Goal: Transaction & Acquisition: Subscribe to service/newsletter

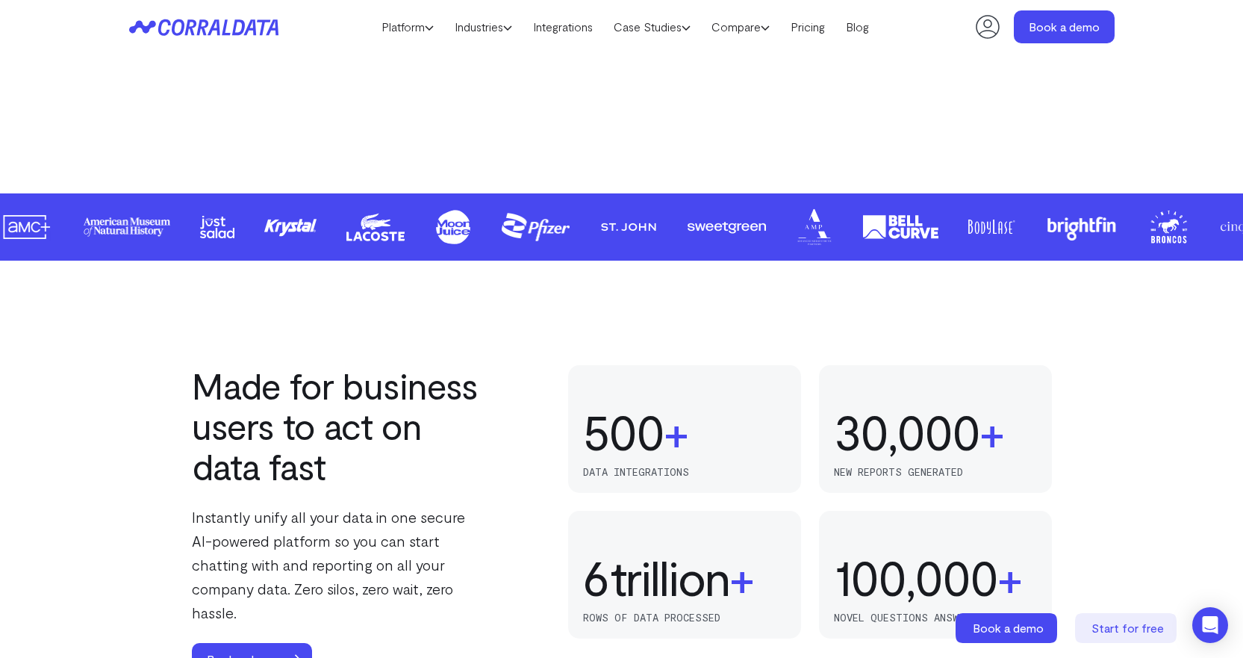
scroll to position [342, 0]
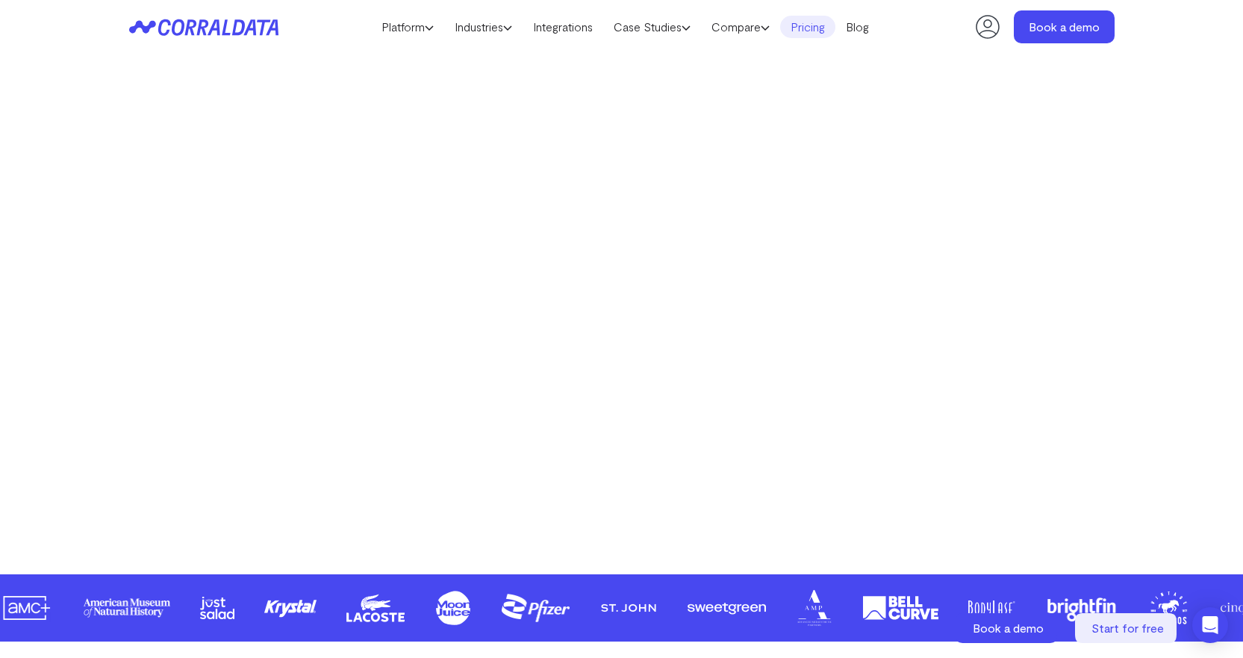
click at [815, 27] on link "Pricing" at bounding box center [807, 27] width 55 height 22
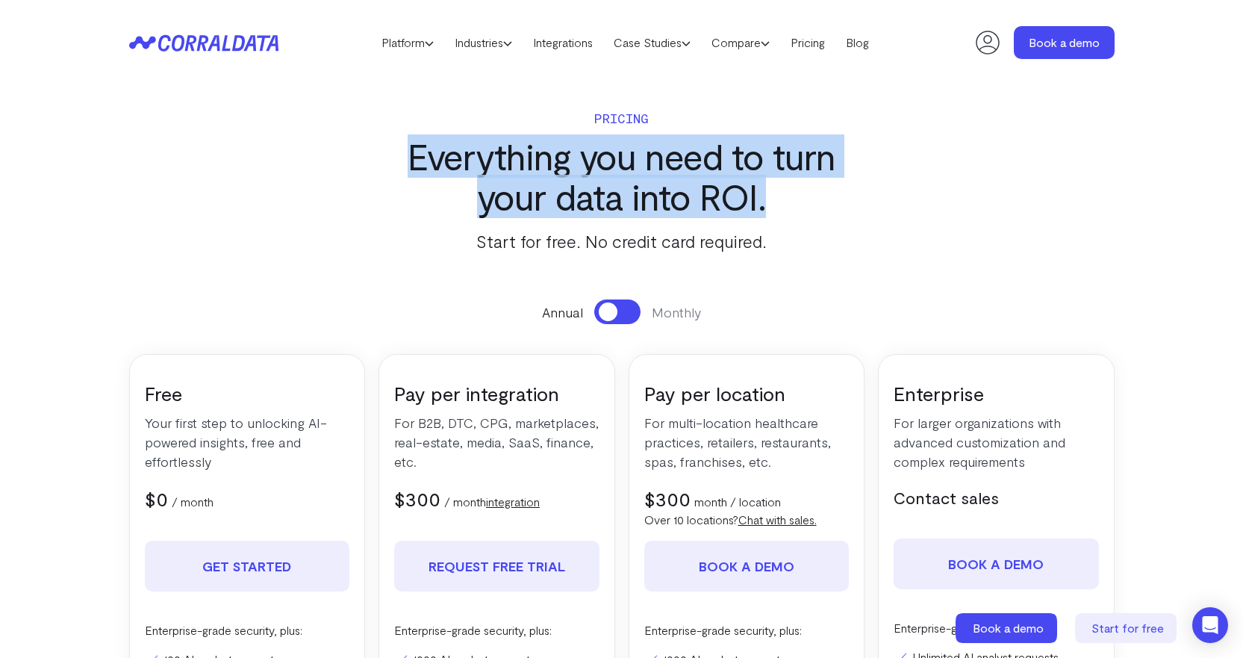
drag, startPoint x: 390, startPoint y: 164, endPoint x: 873, endPoint y: 208, distance: 485.2
click at [863, 205] on h3 "Everything you need to turn your data into ROI." at bounding box center [621, 176] width 485 height 81
click at [889, 214] on section "Pricing Everything you need to turn your data into ROI. Start for free. No cred…" at bounding box center [621, 481] width 1075 height 793
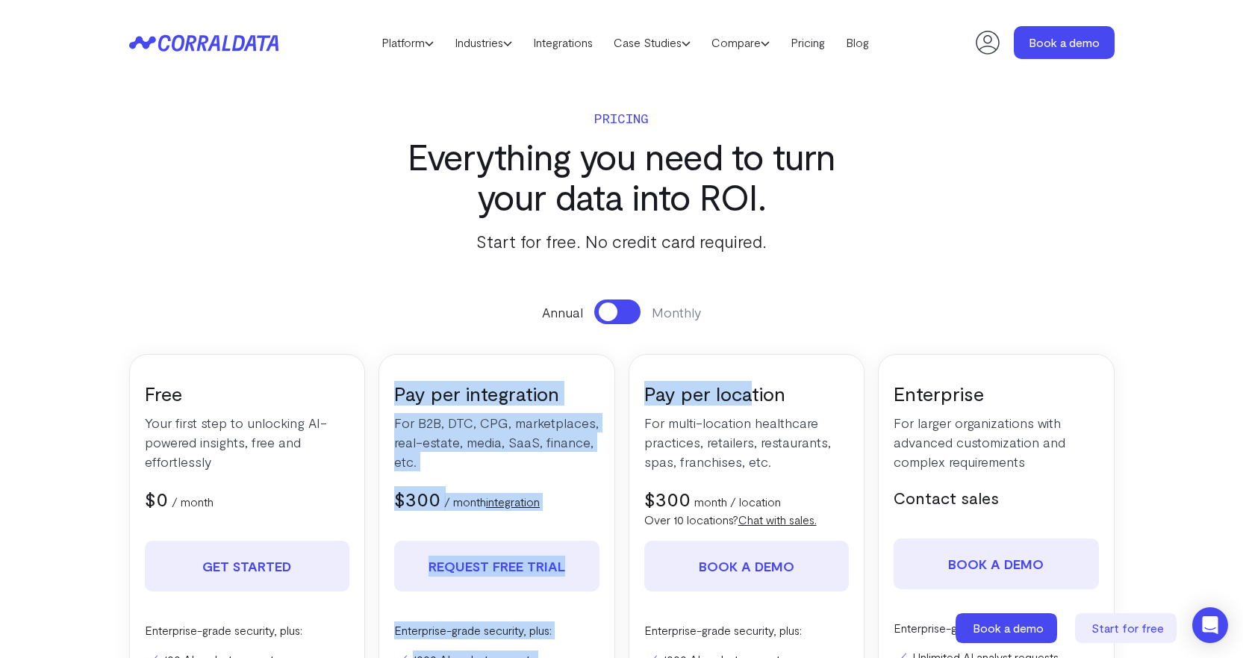
drag, startPoint x: 394, startPoint y: 397, endPoint x: 810, endPoint y: 386, distance: 415.4
click at [761, 388] on div "Free Your first step to unlocking AI-powered insights, free and effortlessly $0…" at bounding box center [622, 586] width 986 height 465
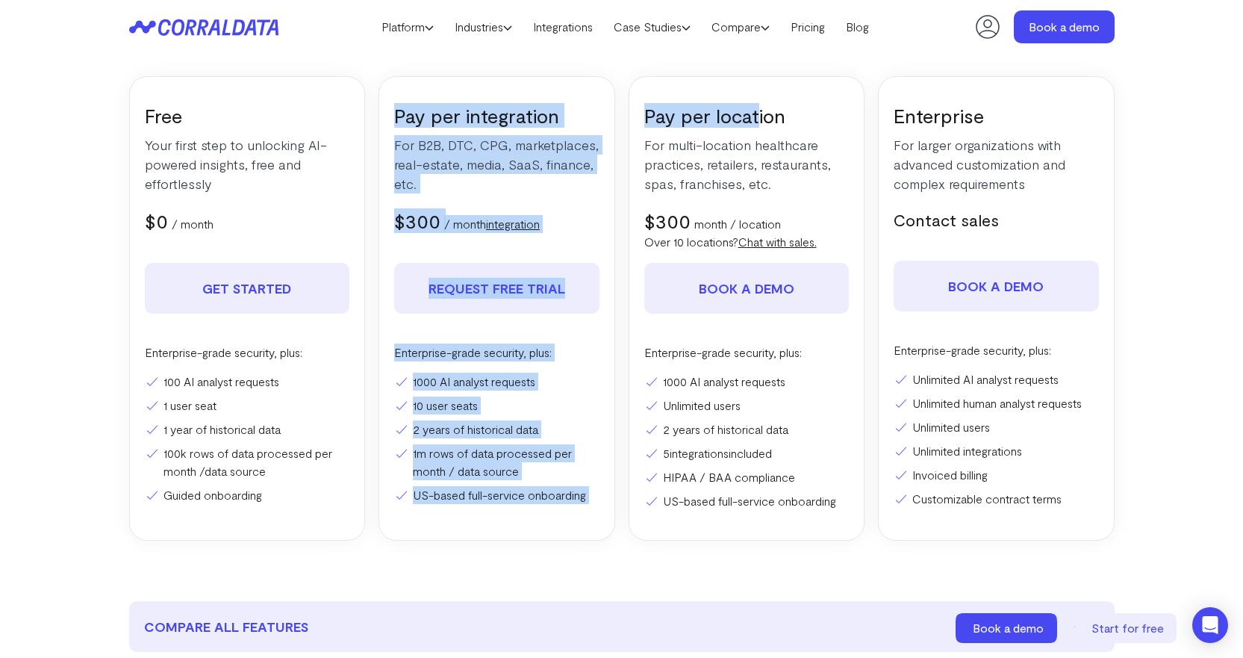
scroll to position [267, 0]
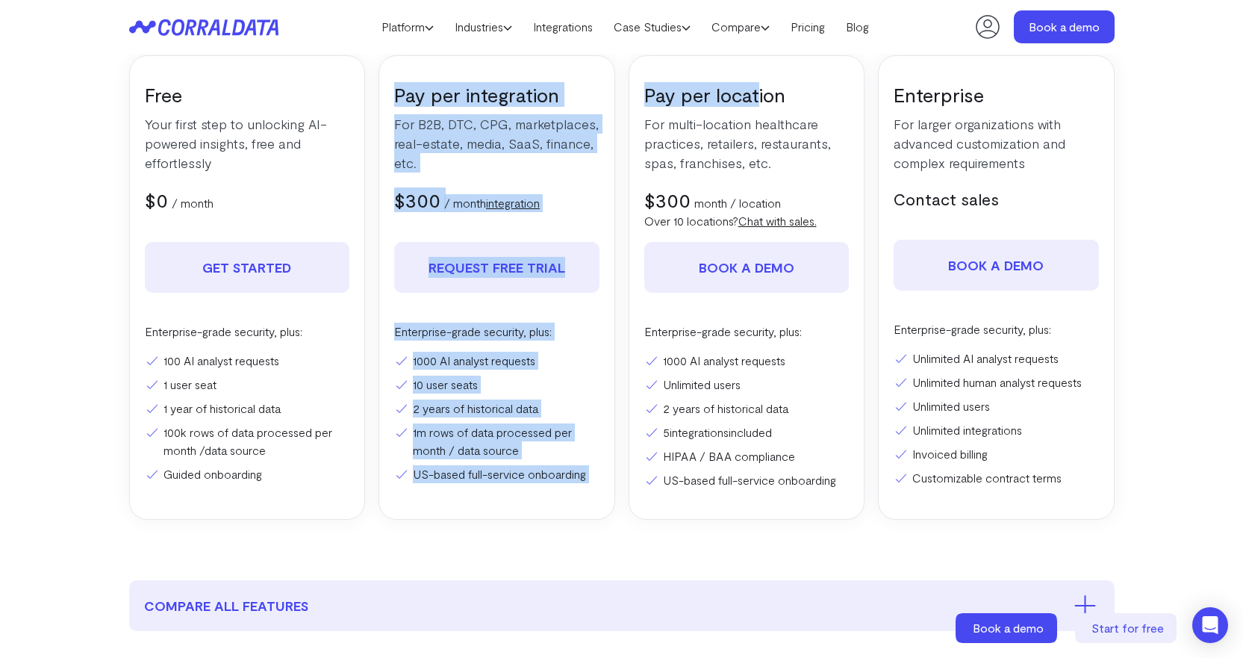
click at [467, 532] on section "Pricing Everything you need to turn your data into ROI. Start for free. No cred…" at bounding box center [621, 182] width 1075 height 793
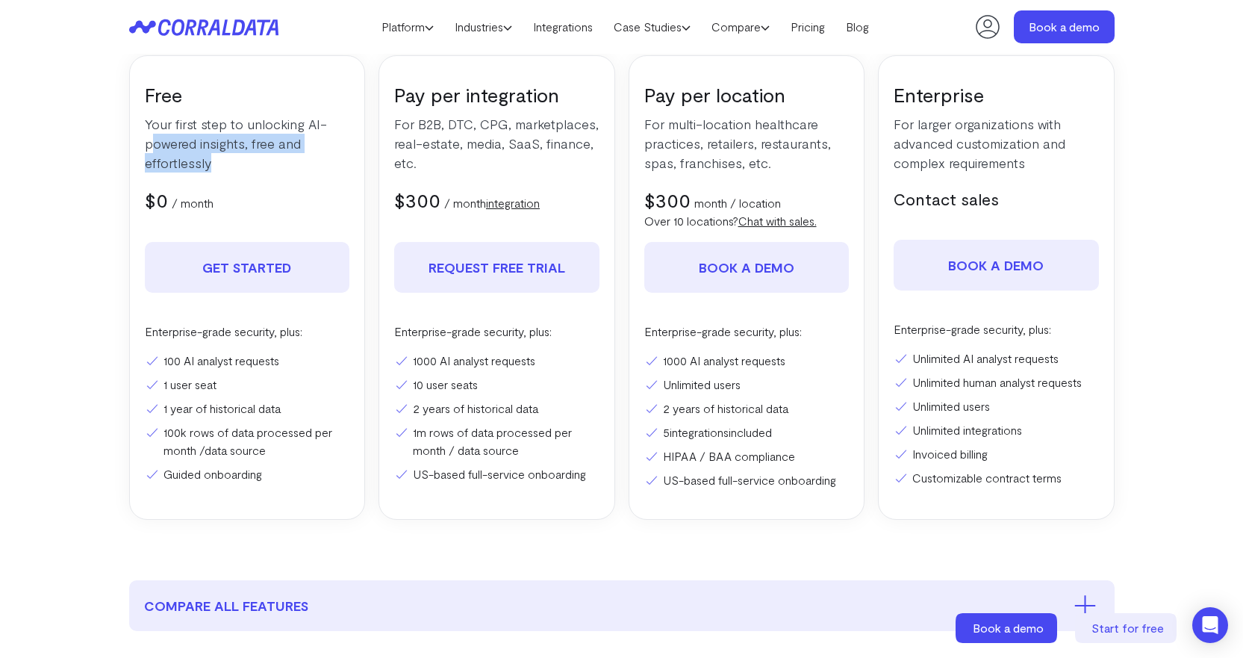
drag, startPoint x: 252, startPoint y: 146, endPoint x: 356, endPoint y: 181, distance: 109.3
click at [299, 155] on p "Your first step to unlocking AI-powered insights, free and effortlessly" at bounding box center [247, 143] width 205 height 58
click at [288, 197] on div "$0 $0 / month" at bounding box center [247, 199] width 205 height 25
drag, startPoint x: 649, startPoint y: 149, endPoint x: 743, endPoint y: 148, distance: 94.1
click at [733, 148] on p "For multi-location healthcare practices, retailers, restaurants, spas, franchis…" at bounding box center [747, 143] width 205 height 58
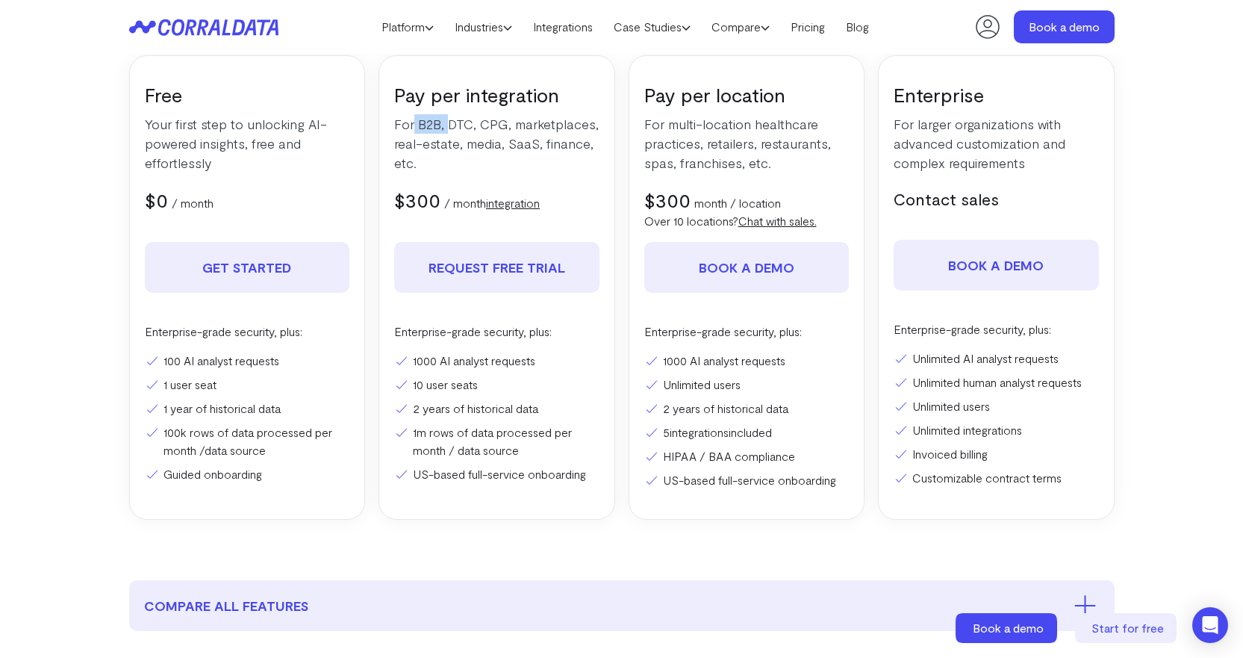
drag, startPoint x: 417, startPoint y: 120, endPoint x: 487, endPoint y: 128, distance: 70.7
click at [482, 128] on p "For B2B, DTC, CPG, marketplaces, real-estate, media, SaaS, finance, etc." at bounding box center [496, 143] width 205 height 58
click at [521, 159] on p "For B2B, DTC, CPG, marketplaces, real-estate, media, SaaS, finance, etc." at bounding box center [496, 143] width 205 height 58
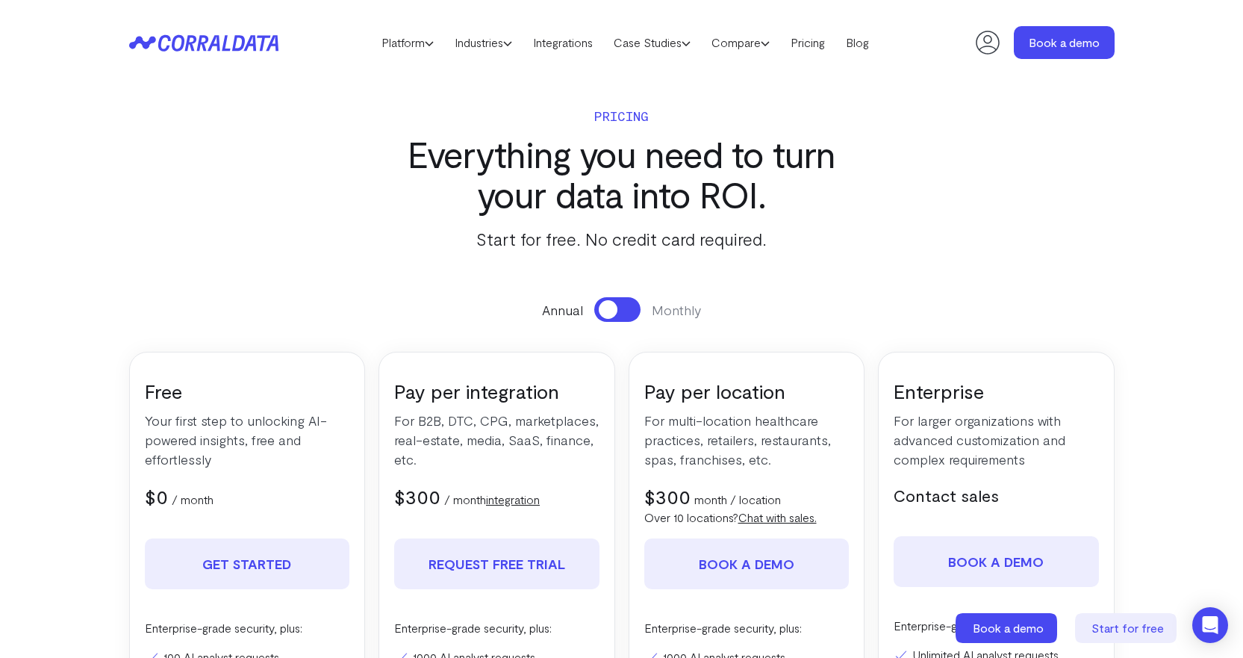
scroll to position [0, 0]
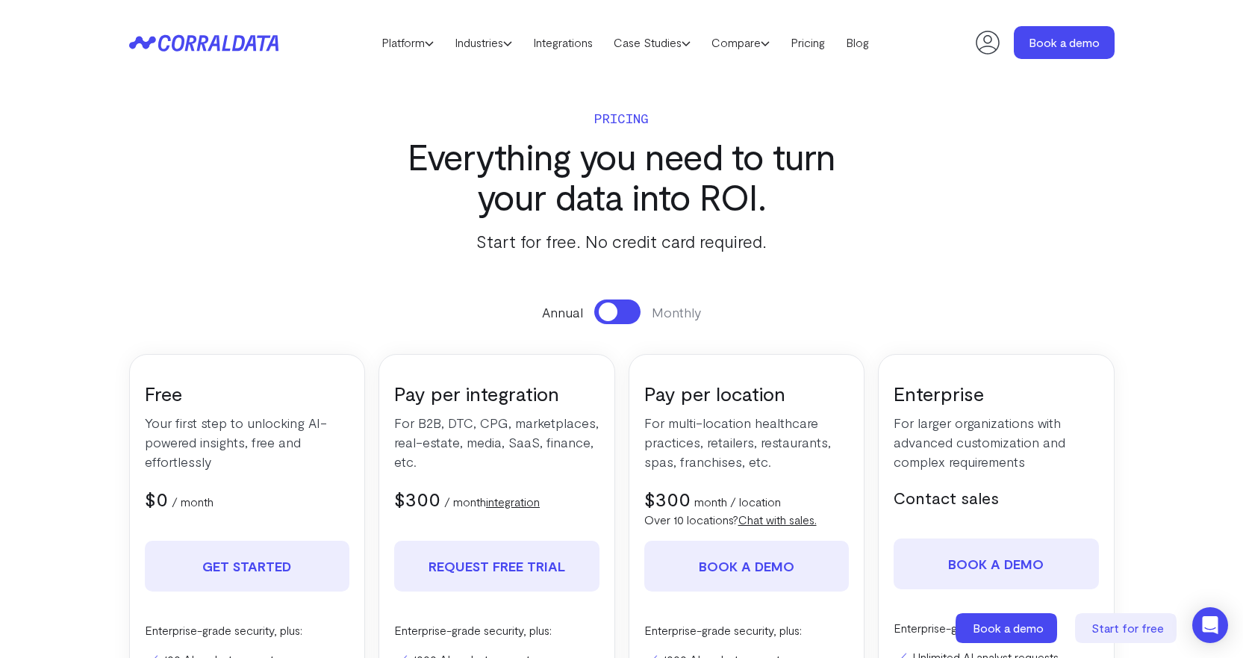
click at [400, 30] on header "Platform AI Reporting Use AI to effortlessly answer any business questions from…" at bounding box center [622, 42] width 986 height 85
click at [406, 43] on link "Platform" at bounding box center [407, 42] width 73 height 22
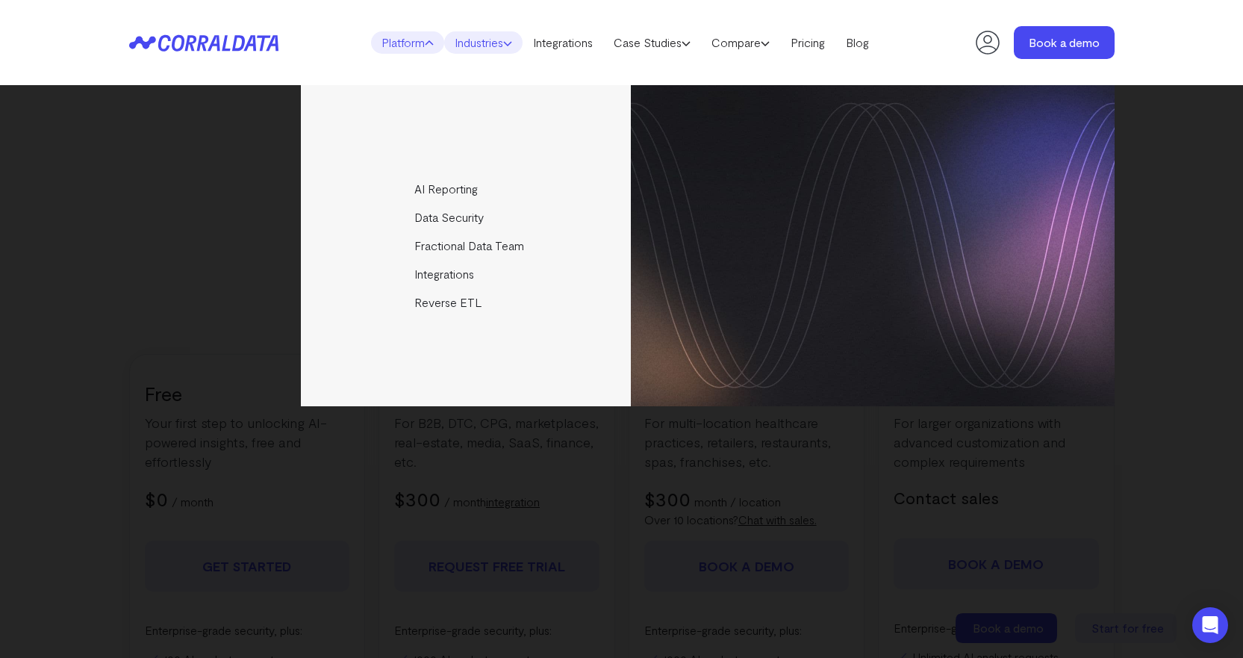
click at [491, 36] on link "Industries" at bounding box center [483, 42] width 78 height 22
click at [566, 42] on link "Integrations" at bounding box center [563, 42] width 81 height 22
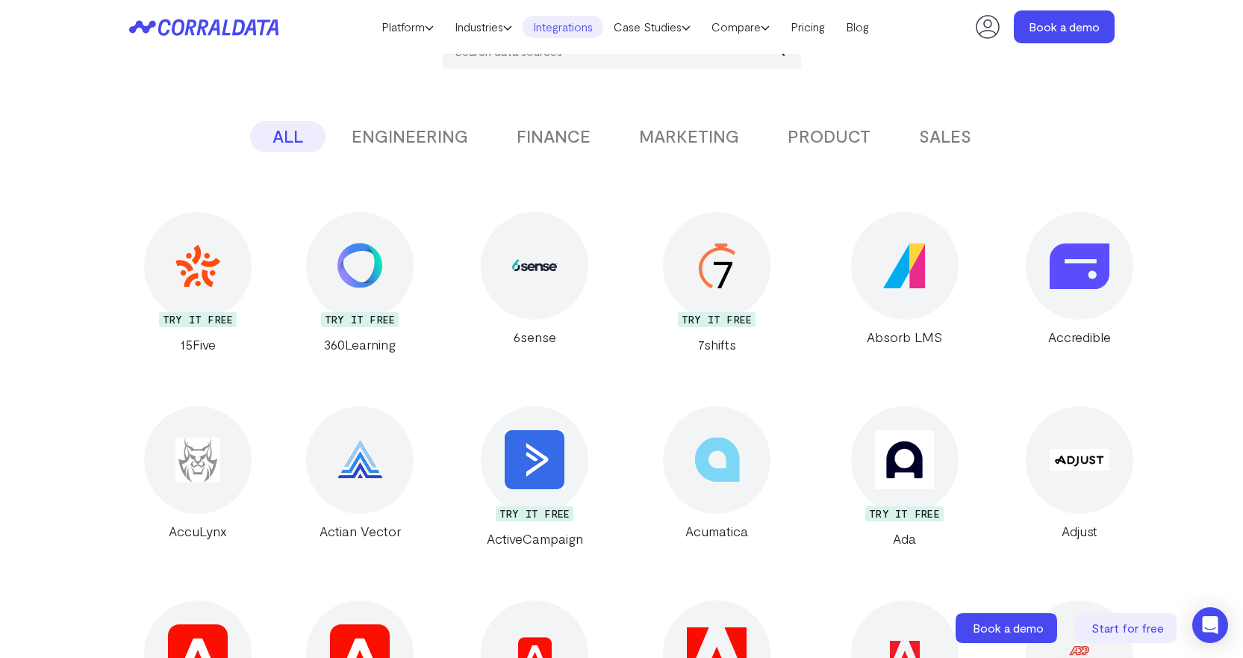
scroll to position [43, 0]
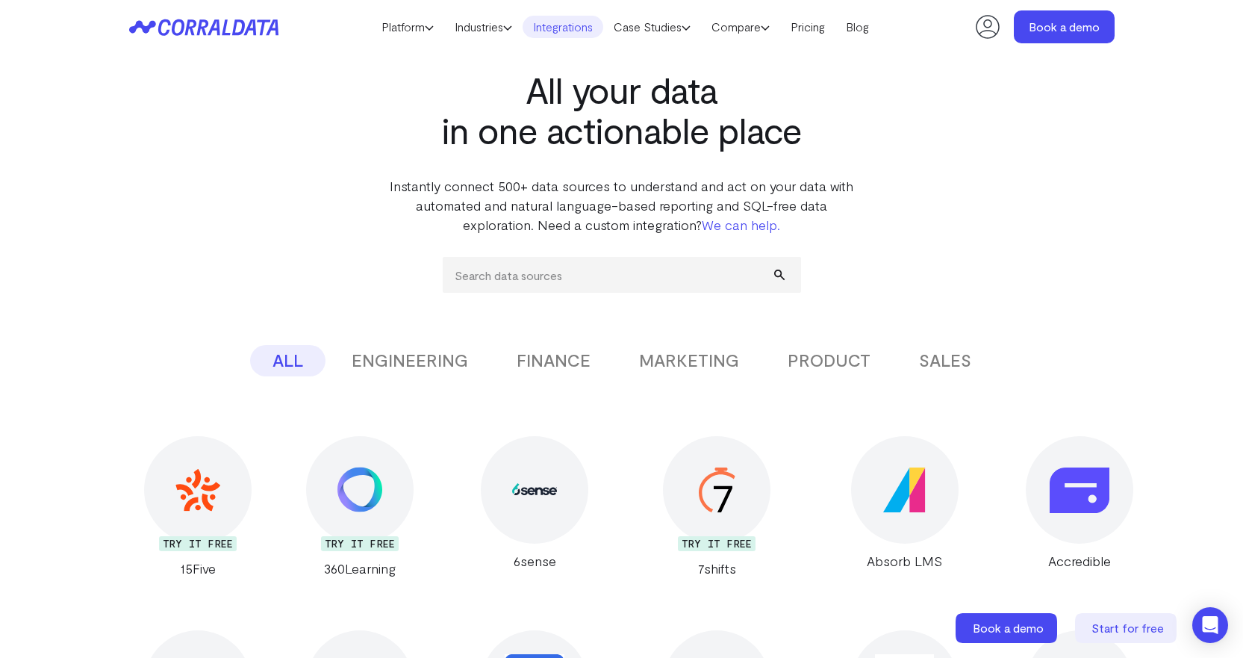
click at [438, 363] on button "ENGINEERING" at bounding box center [409, 360] width 161 height 31
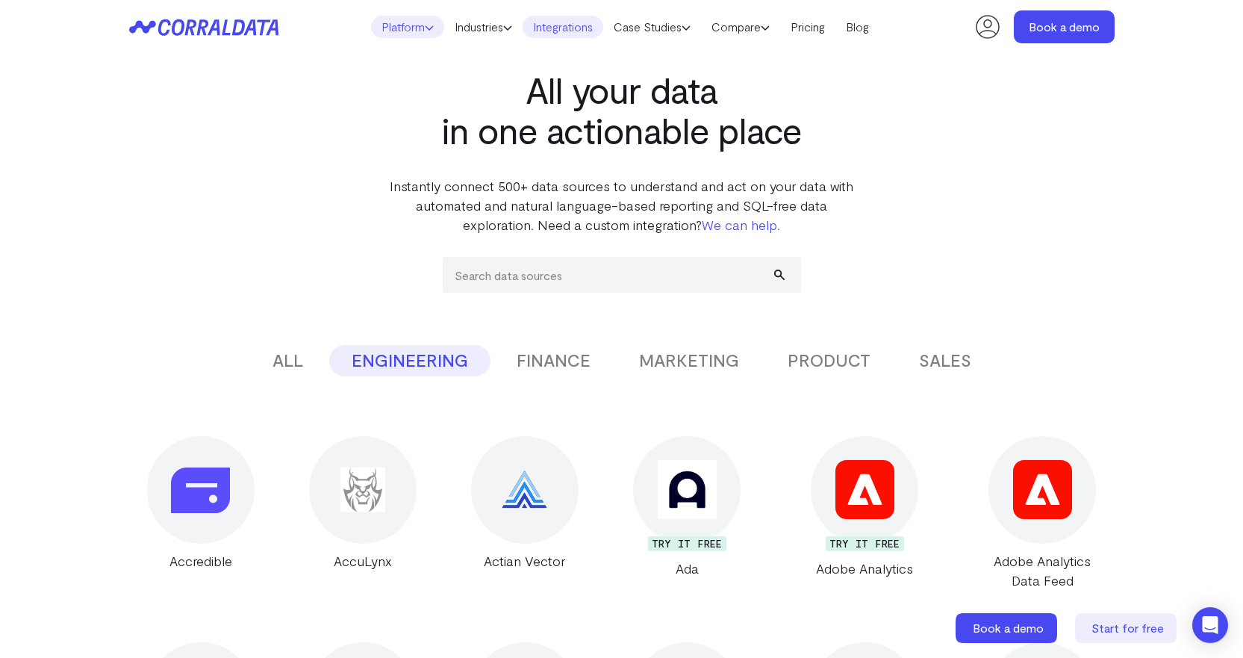
click at [391, 21] on link "Platform" at bounding box center [407, 27] width 73 height 22
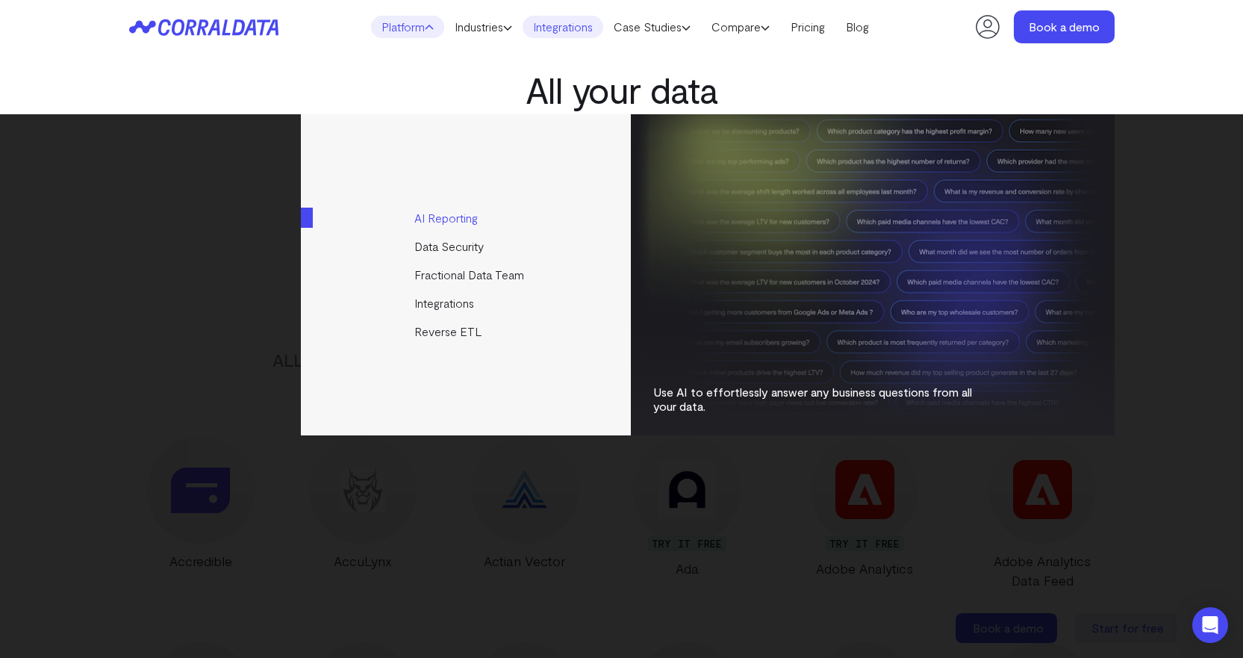
click at [452, 217] on link "AI Reporting" at bounding box center [467, 218] width 332 height 28
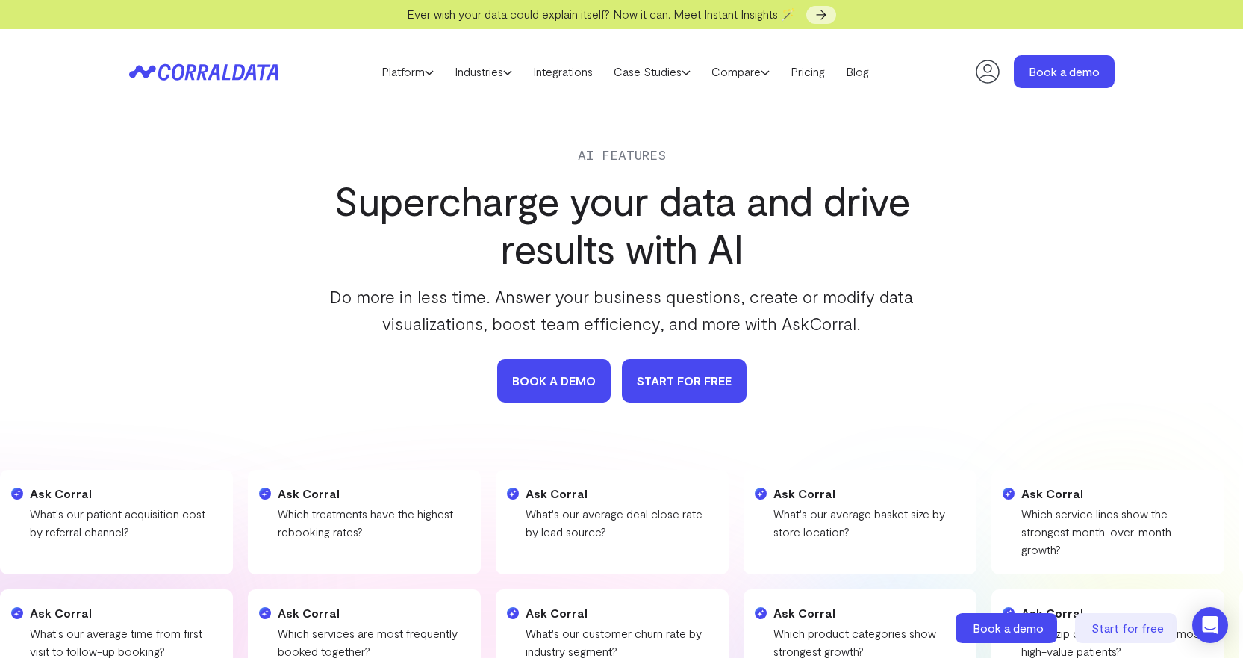
click at [677, 383] on link "START FOR FREE" at bounding box center [684, 380] width 125 height 43
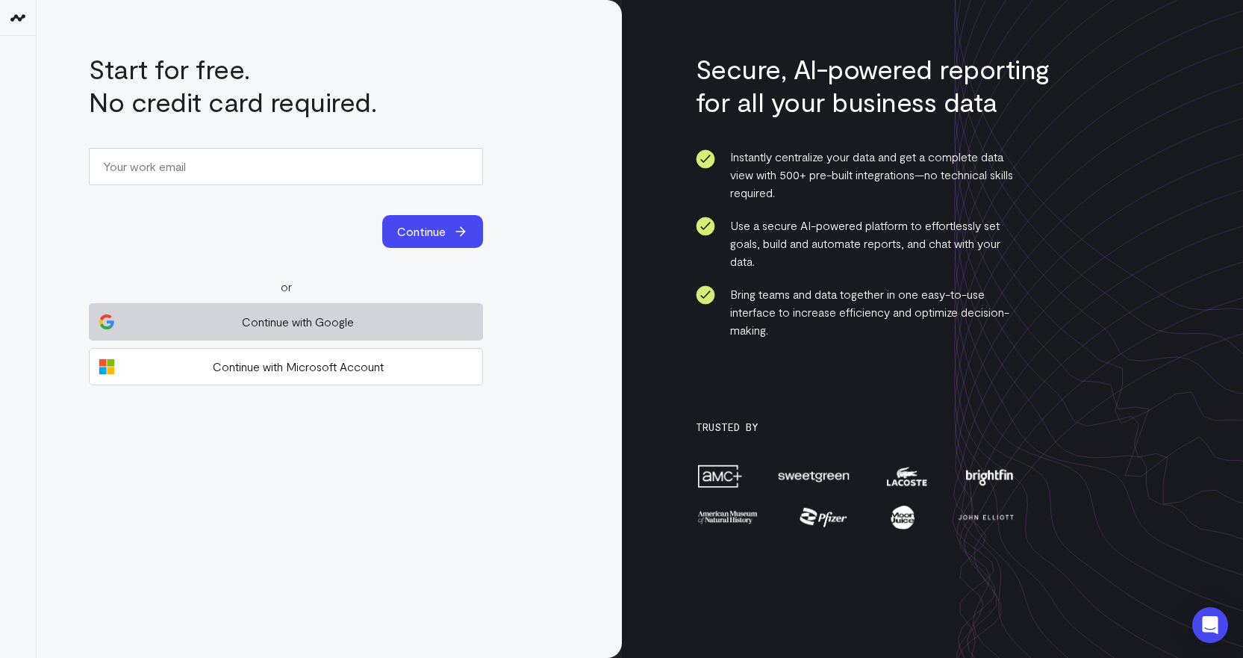
click at [320, 327] on span "Continue with Google" at bounding box center [297, 322] width 351 height 18
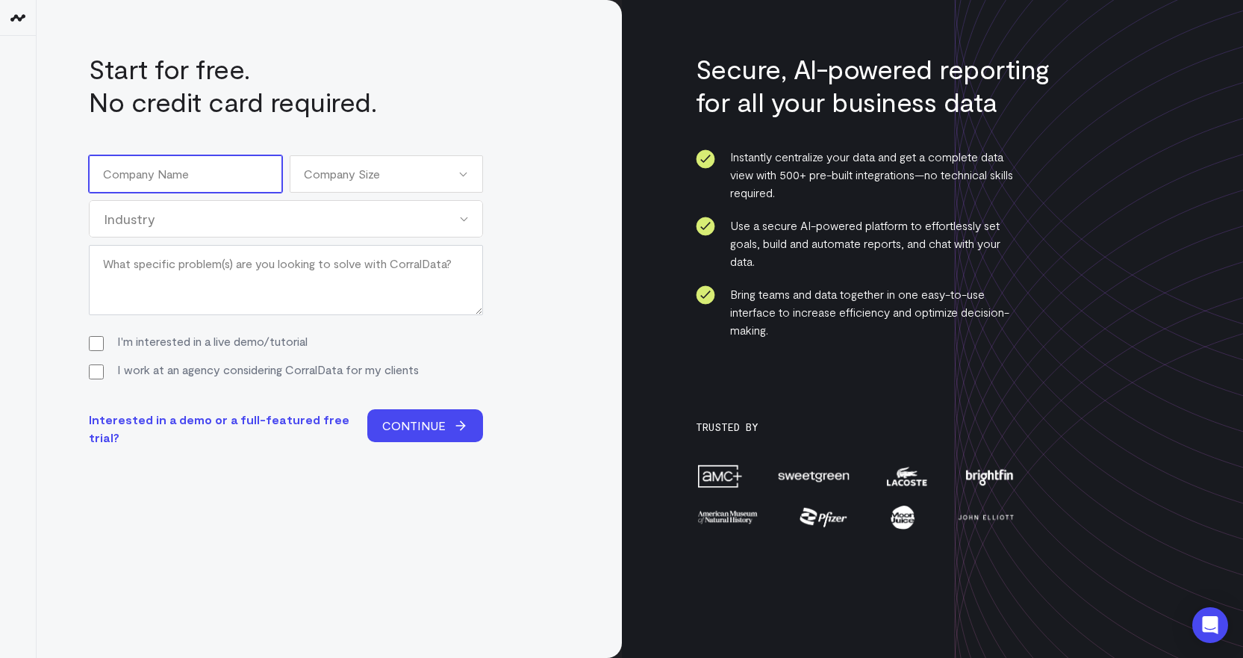
click at [218, 181] on input "Company Name (Required)" at bounding box center [185, 173] width 193 height 37
type input "Variquant"
click at [376, 186] on div "Company Size" at bounding box center [386, 173] width 193 height 37
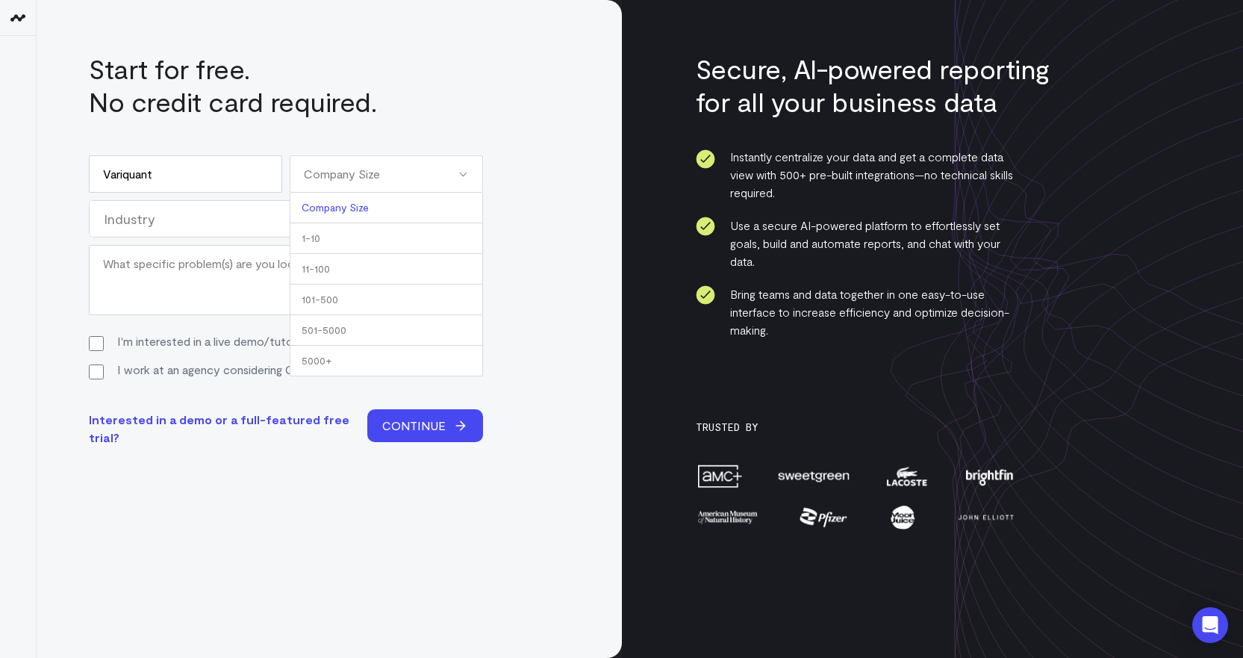
click at [376, 239] on li "1-10" at bounding box center [386, 238] width 193 height 31
select select "1-10"
click at [315, 233] on div "Industry" at bounding box center [286, 218] width 394 height 37
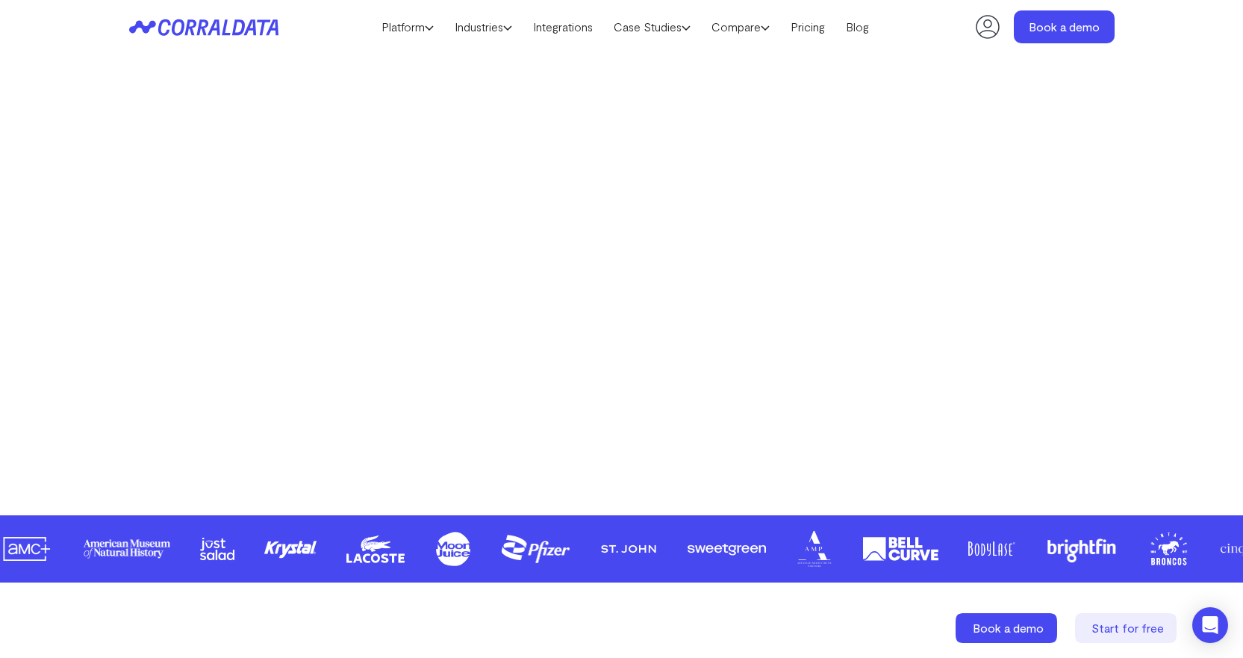
scroll to position [491, 0]
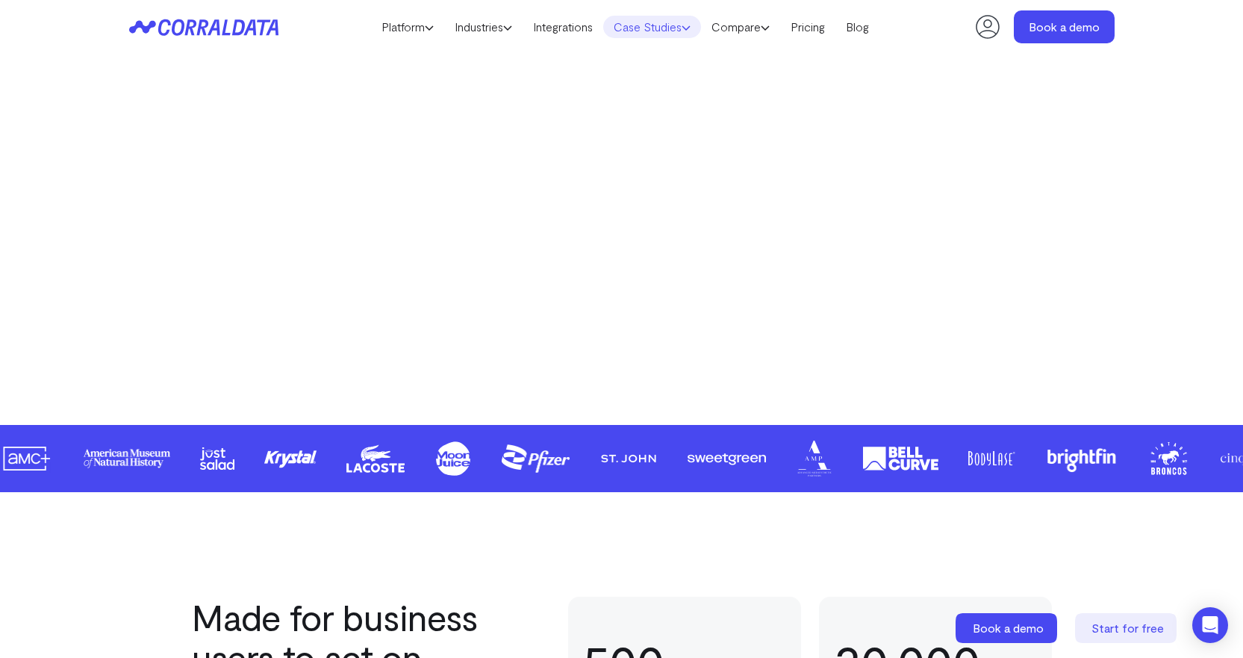
click at [647, 30] on link "Case Studies" at bounding box center [652, 27] width 98 height 22
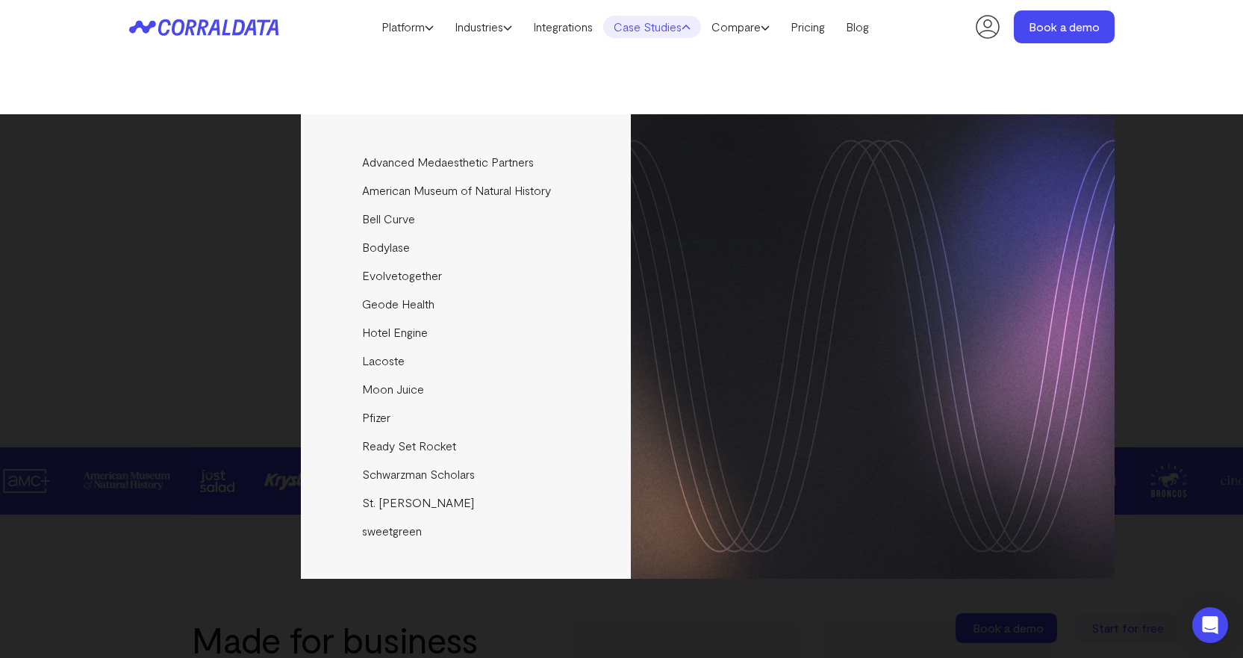
scroll to position [460, 0]
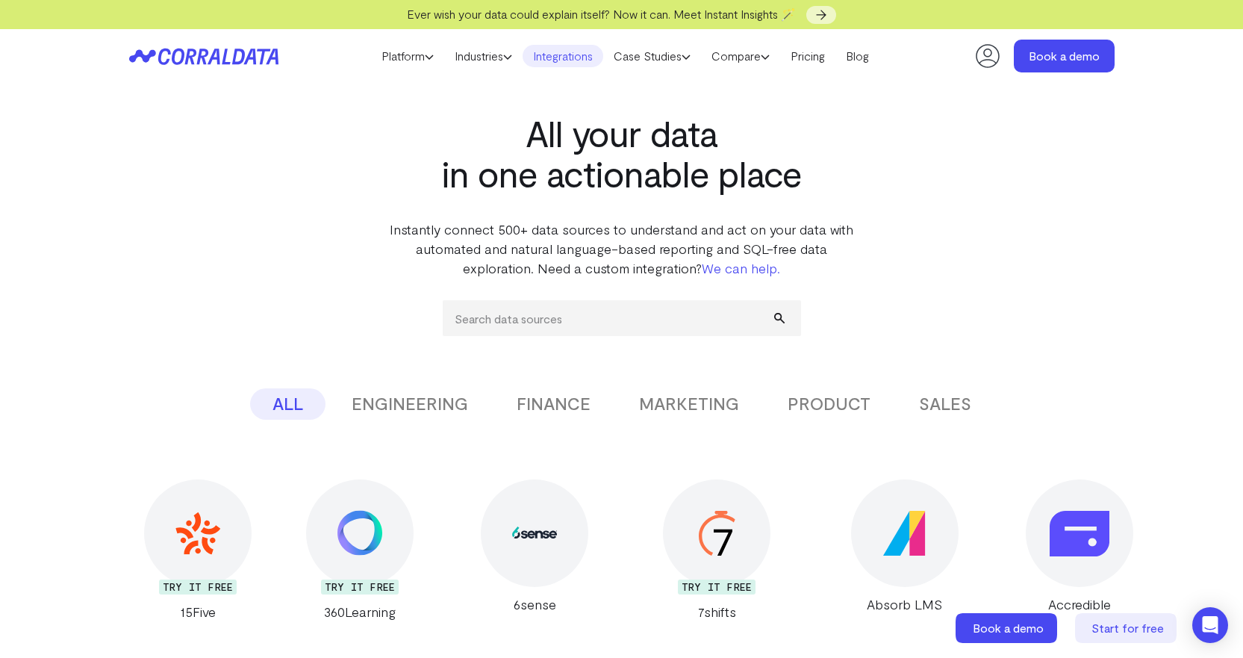
scroll to position [43, 0]
